Goal: Information Seeking & Learning: Learn about a topic

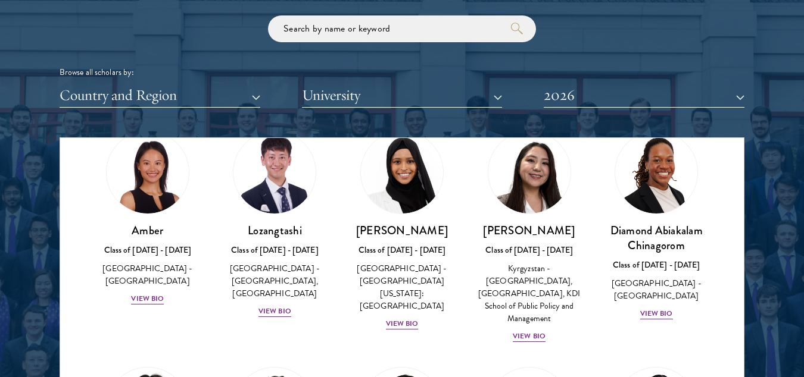
scroll to position [51, 0]
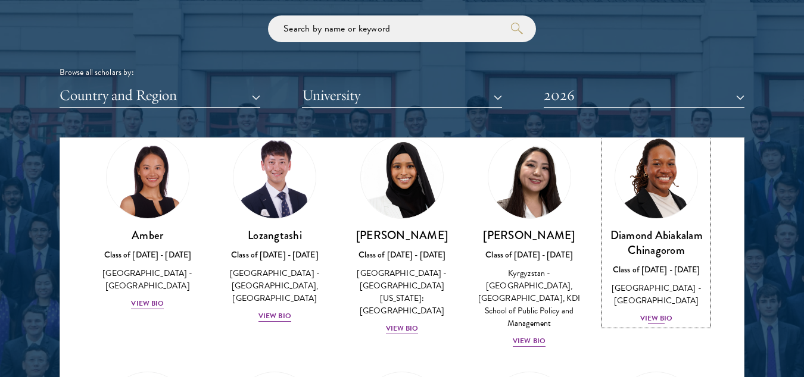
click at [648, 315] on div "View Bio" at bounding box center [656, 318] width 33 height 11
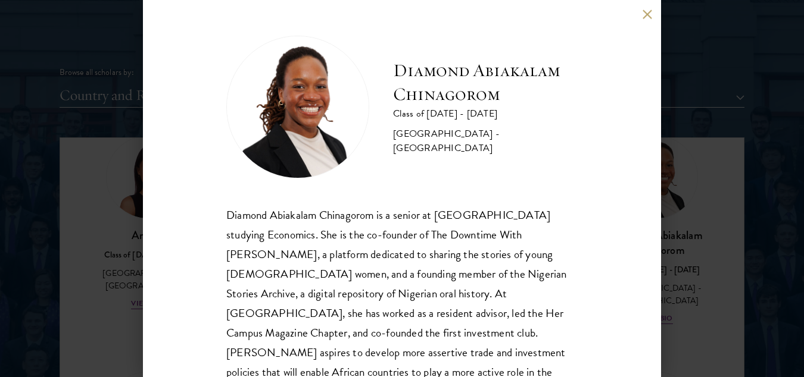
click at [650, 12] on button at bounding box center [647, 14] width 10 height 10
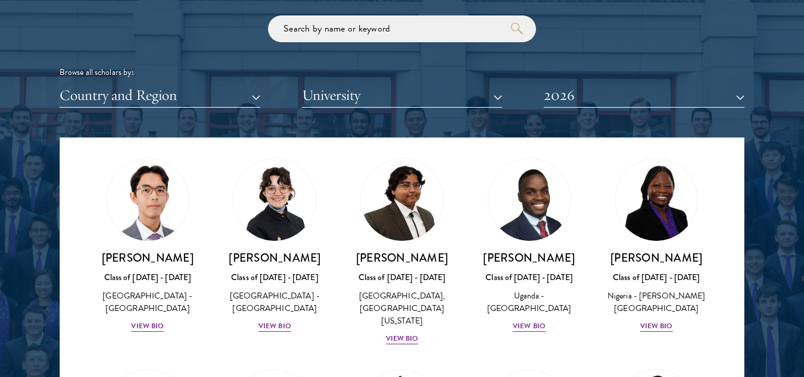
scroll to position [264, 0]
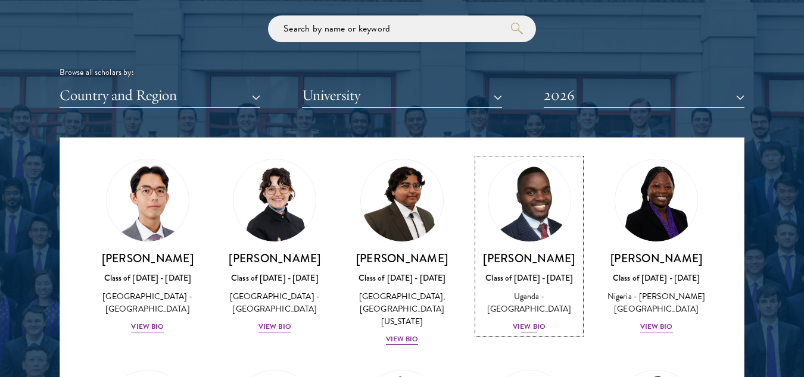
click at [533, 333] on div "View Bio" at bounding box center [529, 326] width 33 height 11
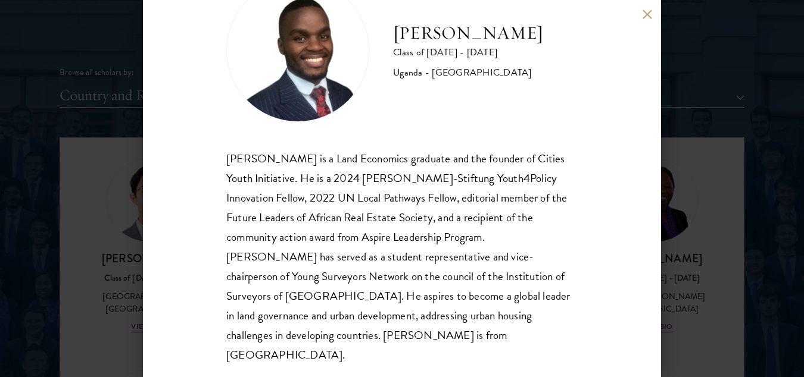
scroll to position [61, 0]
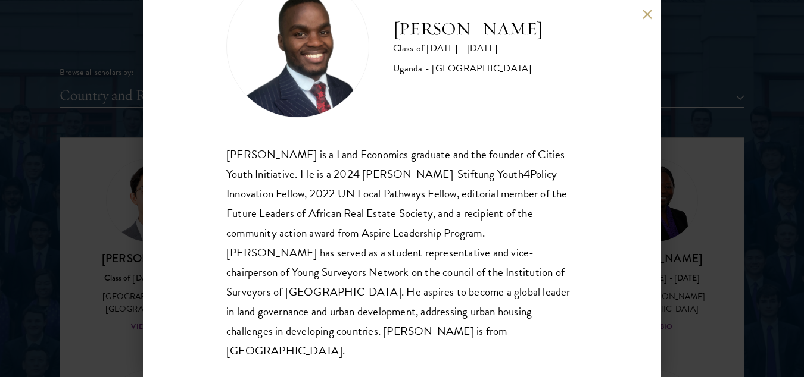
click at [645, 15] on button at bounding box center [647, 14] width 10 height 10
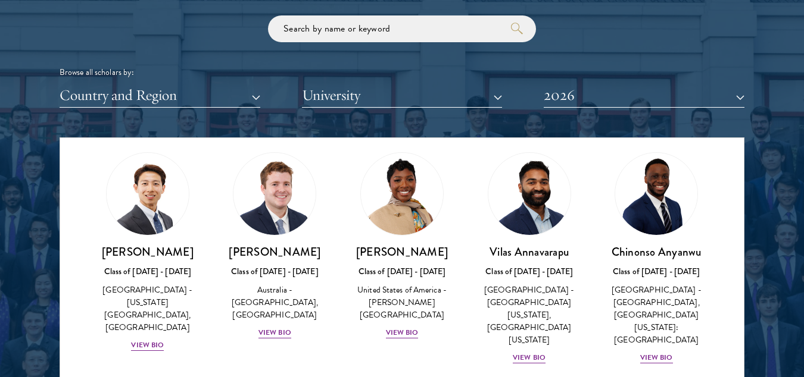
scroll to position [482, 0]
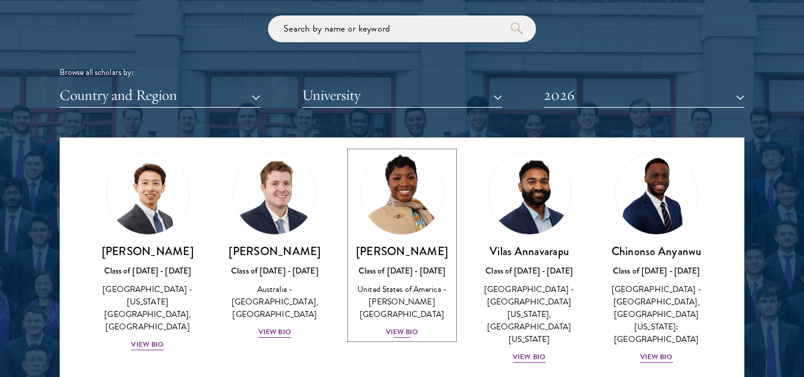
click at [397, 327] on div "View Bio" at bounding box center [402, 332] width 33 height 11
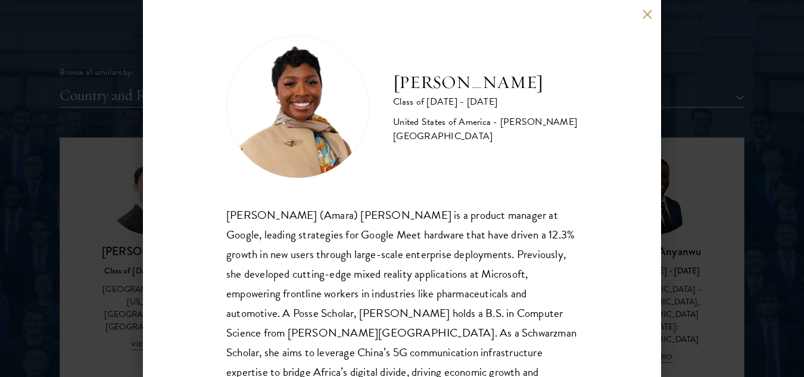
click at [650, 10] on button at bounding box center [647, 14] width 10 height 10
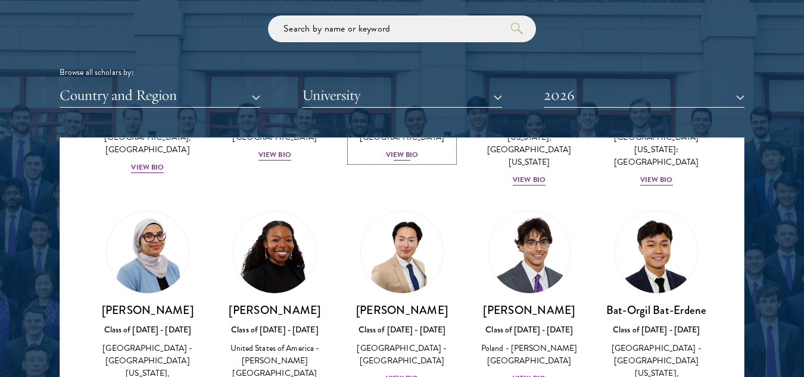
scroll to position [663, 0]
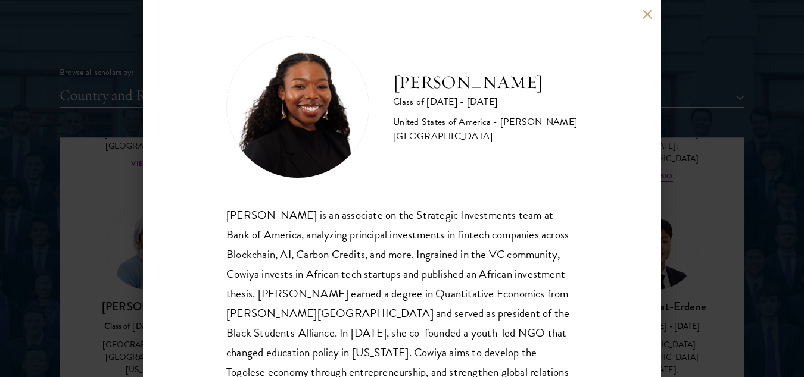
scroll to position [61, 0]
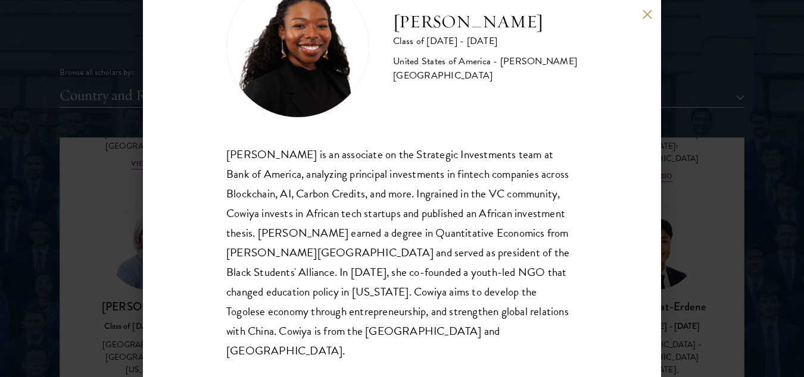
click at [644, 11] on button at bounding box center [647, 14] width 10 height 10
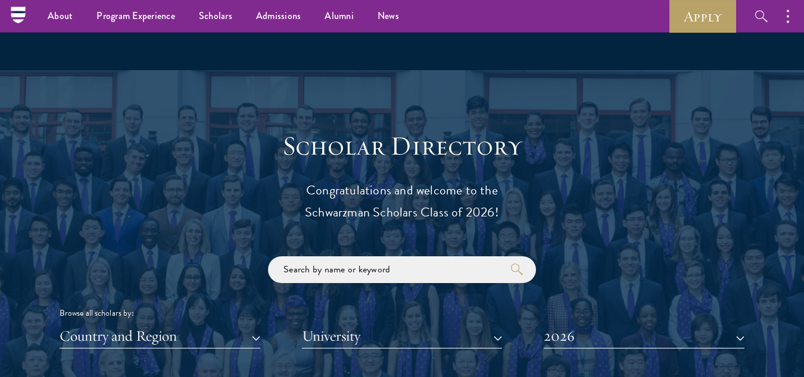
scroll to position [1176, 0]
